Goal: Check status

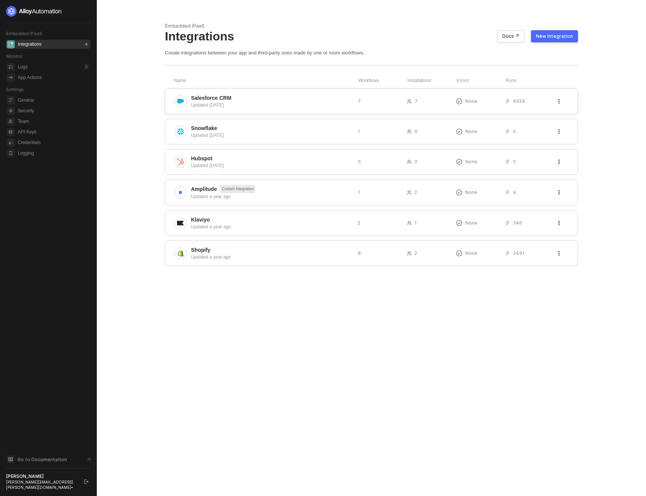
click at [174, 100] on div "Salesforce CRM Updated [DATE] 7 7 None 4024" at bounding box center [371, 102] width 413 height 26
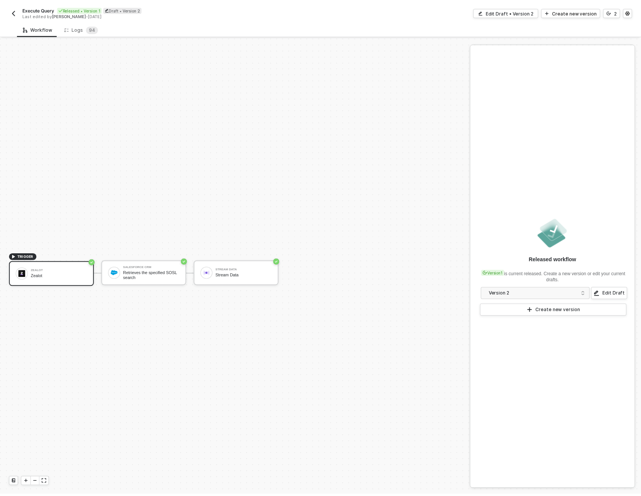
scroll to position [14, 0]
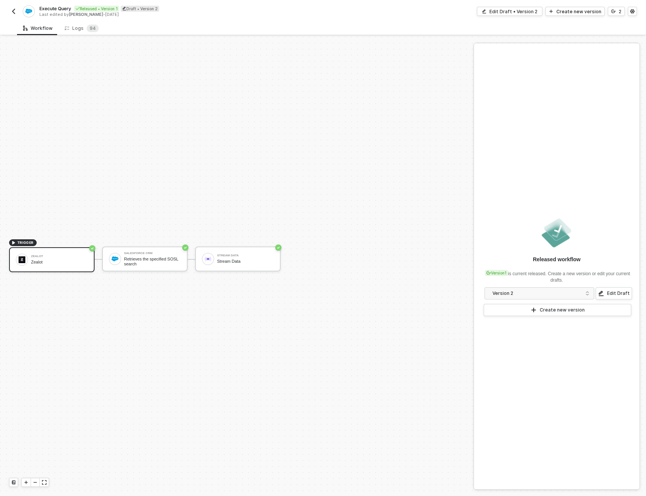
click at [80, 35] on div "Workflow Logs 9 4 TRIGGER Zealot Zealot Salesforce CRM Retrieves the specified …" at bounding box center [323, 258] width 646 height 475
click at [83, 29] on div "Logs 9 4" at bounding box center [82, 29] width 34 height 8
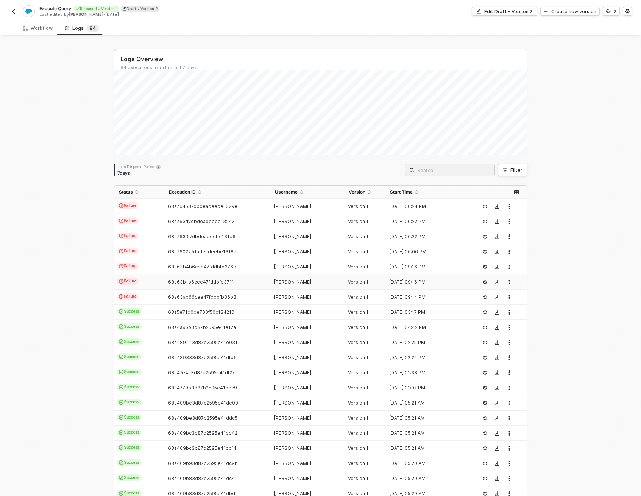
click at [173, 291] on td "68a63ab66cee47fddbfb36b3" at bounding box center [217, 297] width 106 height 15
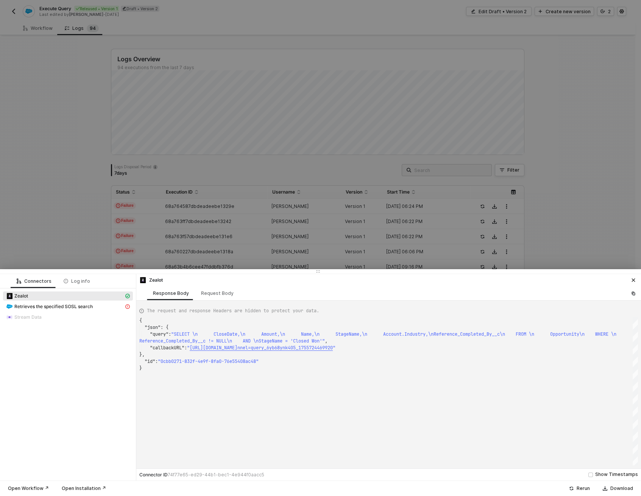
scroll to position [41, 0]
click at [105, 307] on div "Retrieves the specified SOSL search" at bounding box center [65, 306] width 118 height 7
type textarea "{ "statusCode": 401, "message": "Session expired or invalid" }"
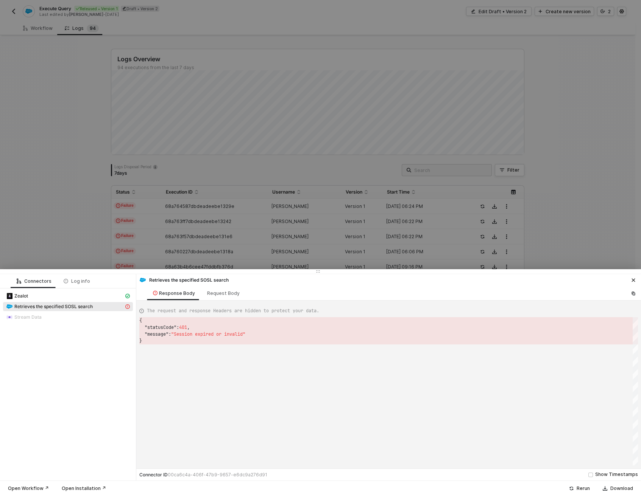
click at [193, 263] on div at bounding box center [320, 248] width 641 height 496
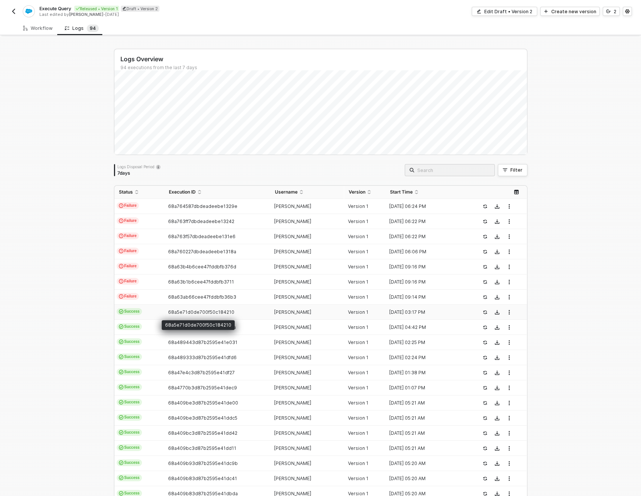
click at [171, 312] on span "68a5e71d0de700f50c184210" at bounding box center [201, 313] width 66 height 6
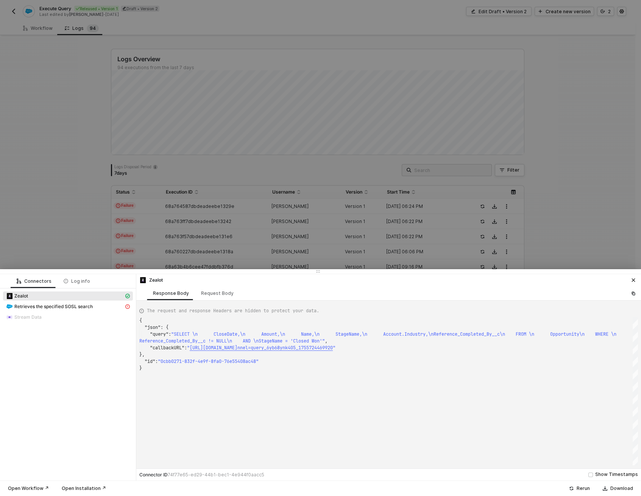
scroll to position [41, 0]
click at [101, 308] on div "Retrieves the specified SOSL search" at bounding box center [65, 306] width 118 height 7
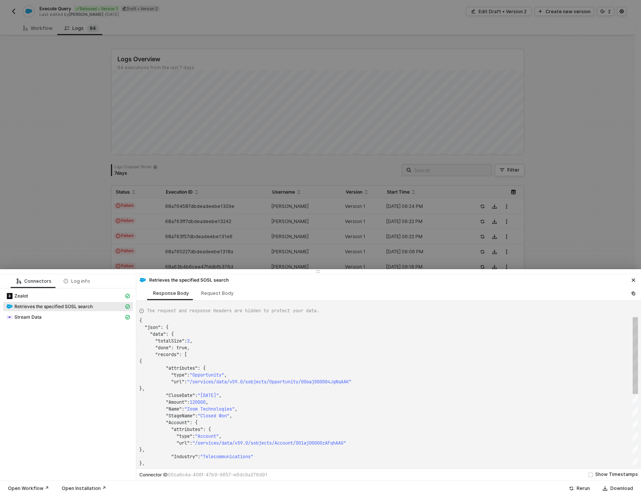
scroll to position [68, 0]
click at [90, 296] on div "Zealot" at bounding box center [65, 296] width 118 height 7
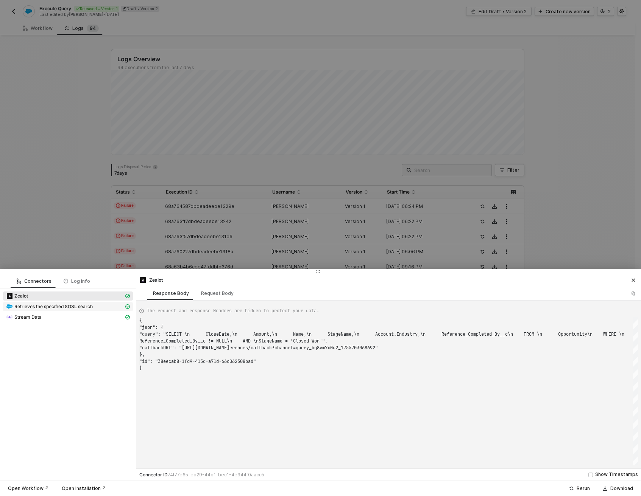
scroll to position [41, 0]
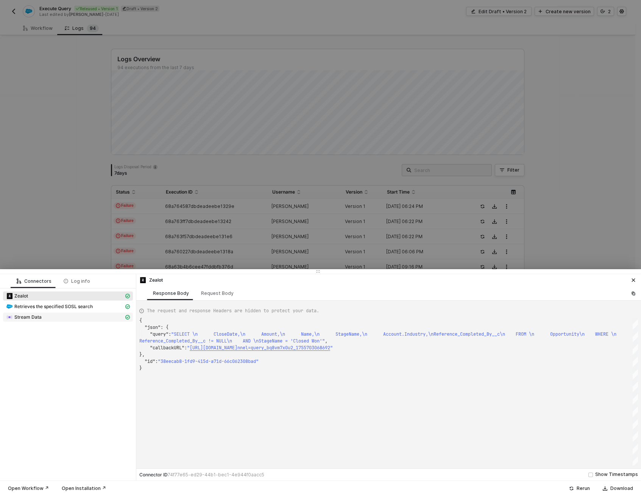
click at [56, 320] on div "Stream Data" at bounding box center [65, 317] width 118 height 7
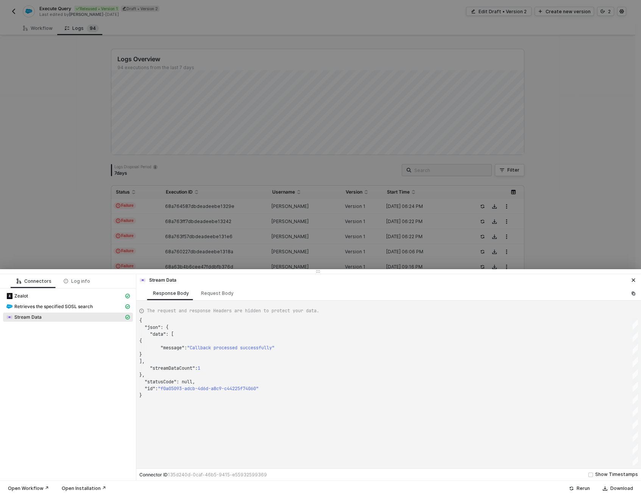
scroll to position [68, 0]
click at [200, 301] on div "The request and response Headers are hidden to protect your data. { "json" : { …" at bounding box center [388, 385] width 504 height 168
click at [209, 298] on div "Request Body" at bounding box center [217, 293] width 45 height 14
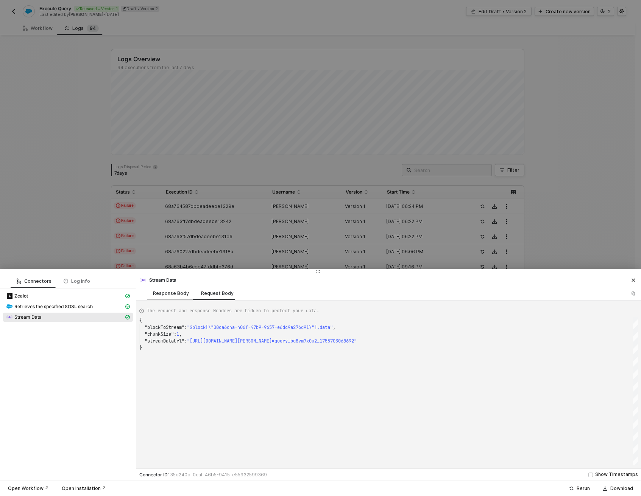
click at [173, 297] on div "Response Body" at bounding box center [171, 293] width 48 height 14
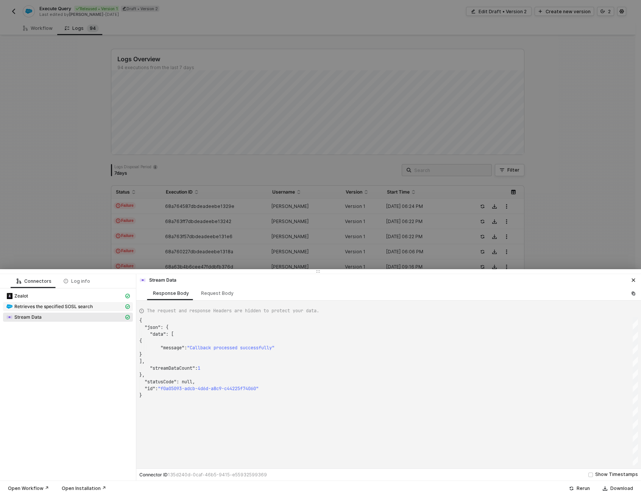
click at [90, 305] on span "Retrieves the specified SOSL search" at bounding box center [53, 307] width 78 height 6
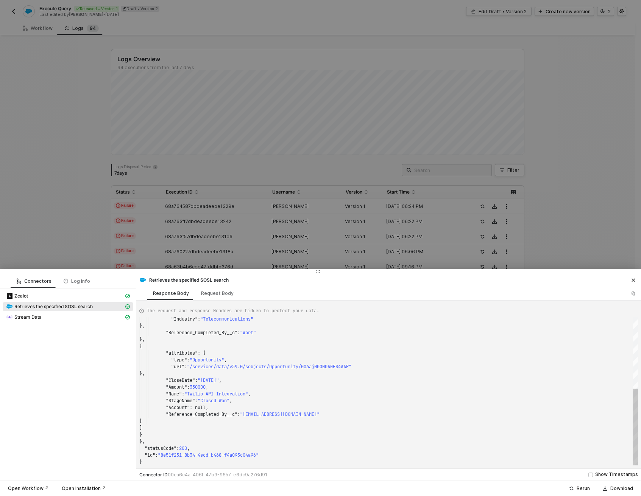
scroll to position [61, 54]
click at [299, 451] on div ""statusCode" : 200 ," at bounding box center [388, 448] width 498 height 7
type textarea "{ "json": { "data": { "totalSize": 2, "done": true, "records": [ { "attributes"…"
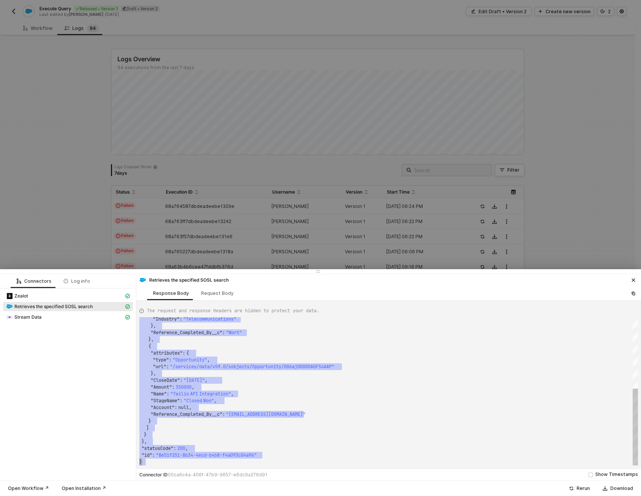
scroll to position [0, 3]
